Goal: Information Seeking & Learning: Learn about a topic

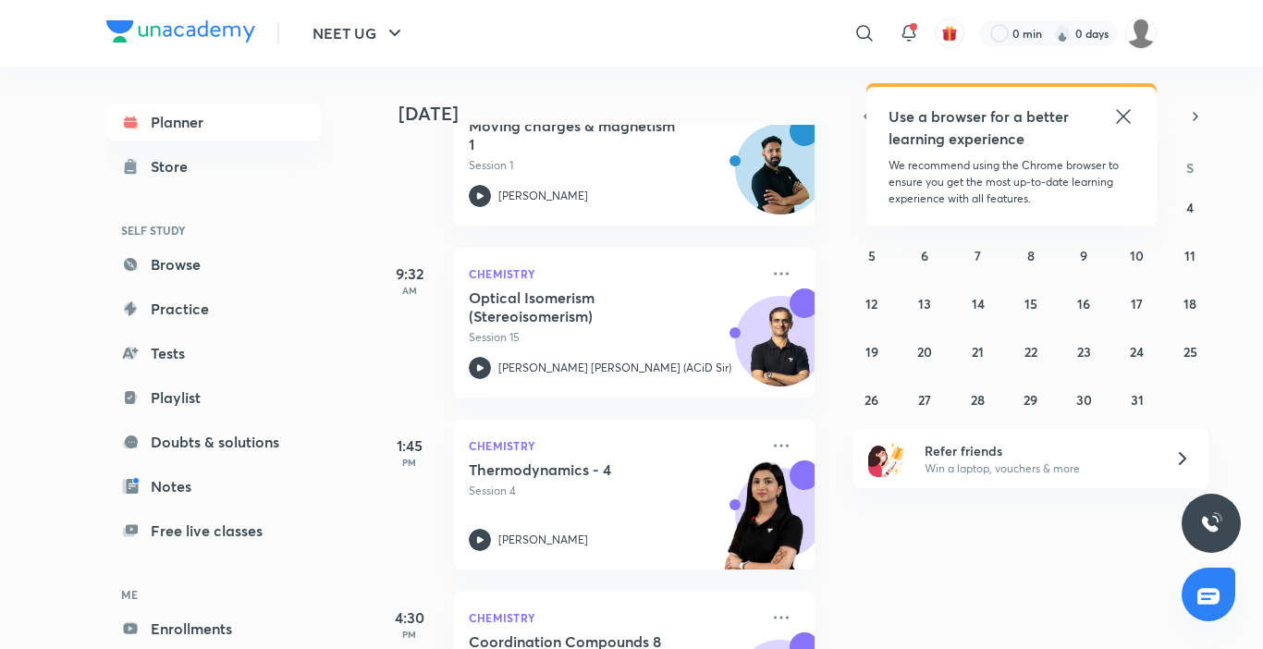
scroll to position [329, 0]
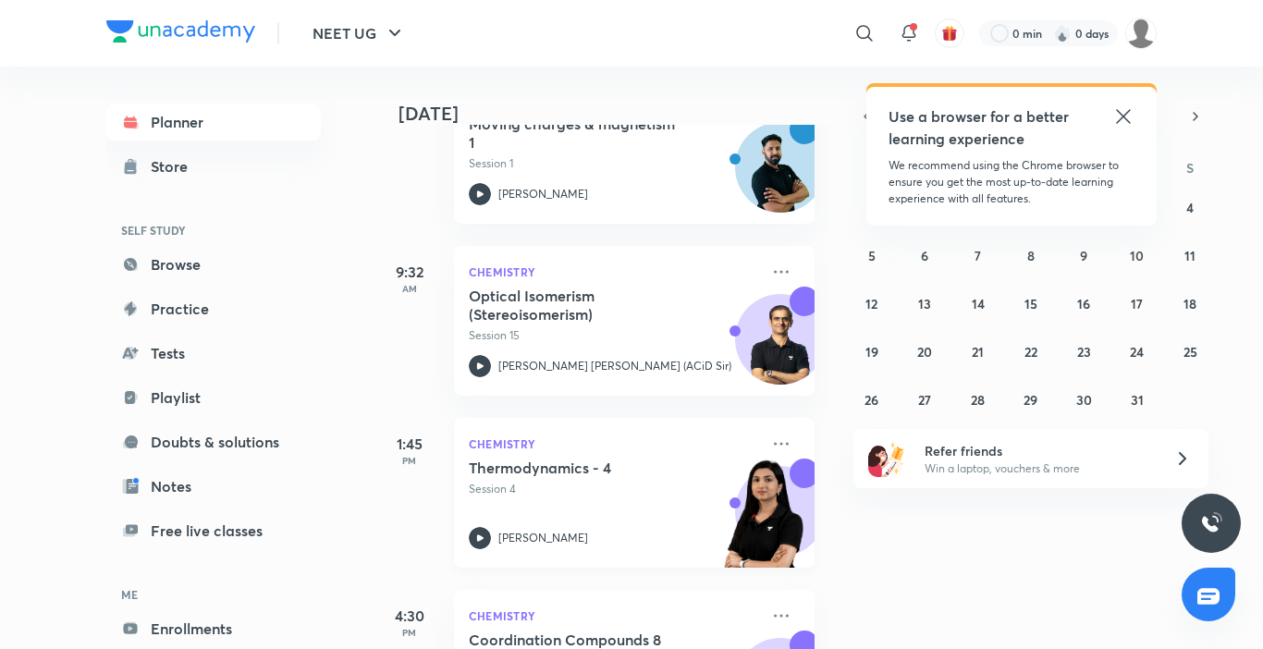
click at [484, 535] on icon at bounding box center [480, 538] width 22 height 22
